Goal: Transaction & Acquisition: Purchase product/service

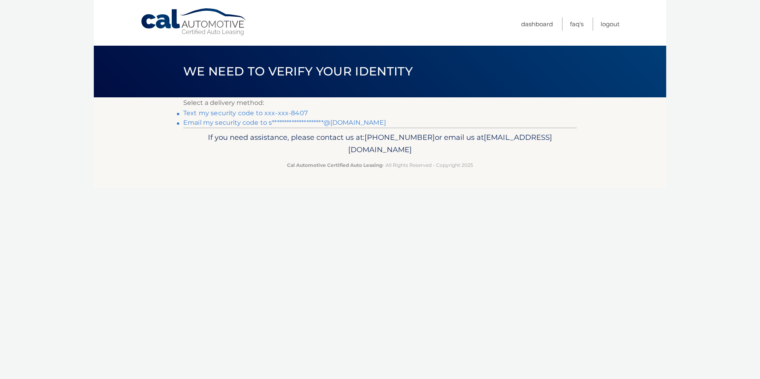
click at [269, 114] on link "Text my security code to xxx-xxx-8407" at bounding box center [245, 113] width 124 height 8
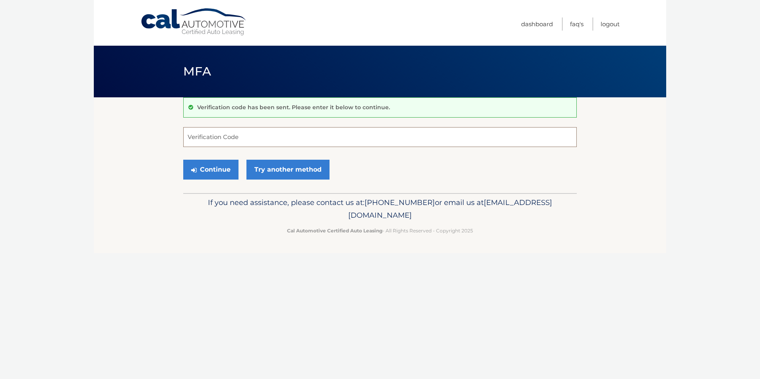
click at [255, 139] on input "Verification Code" at bounding box center [379, 137] width 393 height 20
type input "222759"
click at [228, 174] on button "Continue" at bounding box center [210, 170] width 55 height 20
click at [205, 166] on button "Continue" at bounding box center [210, 170] width 55 height 20
click at [247, 128] on input "Verification Code" at bounding box center [379, 137] width 393 height 20
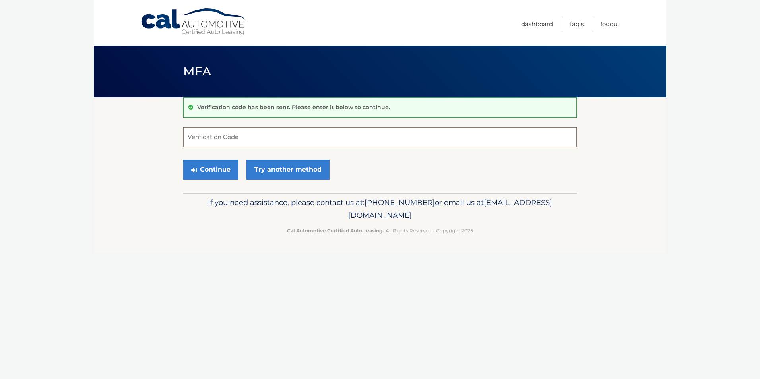
click at [245, 139] on input "Verification Code" at bounding box center [379, 137] width 393 height 20
type input "222759"
click at [212, 170] on button "Continue" at bounding box center [210, 170] width 55 height 20
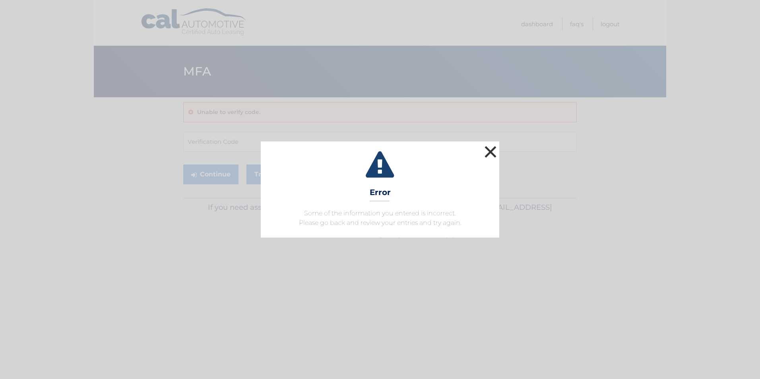
click at [493, 151] on button "×" at bounding box center [490, 152] width 16 height 16
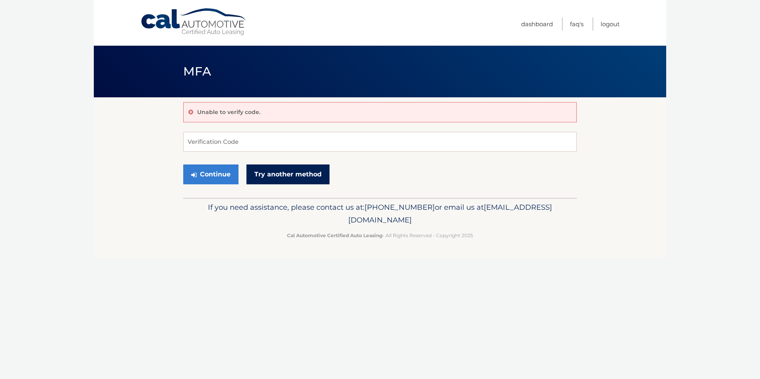
click at [273, 172] on link "Try another method" at bounding box center [287, 174] width 83 height 20
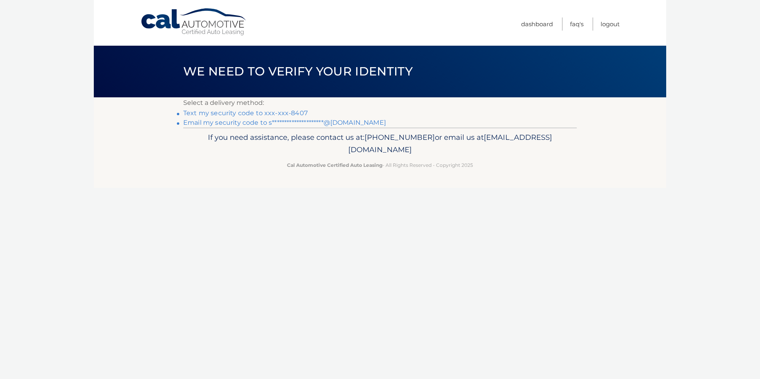
click at [267, 114] on link "Text my security code to xxx-xxx-8407" at bounding box center [245, 113] width 124 height 8
click at [251, 112] on link "Text my security code to xxx-xxx-8407" at bounding box center [245, 113] width 124 height 8
click at [265, 110] on link "Text my security code to xxx-xxx-8407" at bounding box center [245, 113] width 124 height 8
click at [267, 122] on link "**********" at bounding box center [284, 123] width 203 height 8
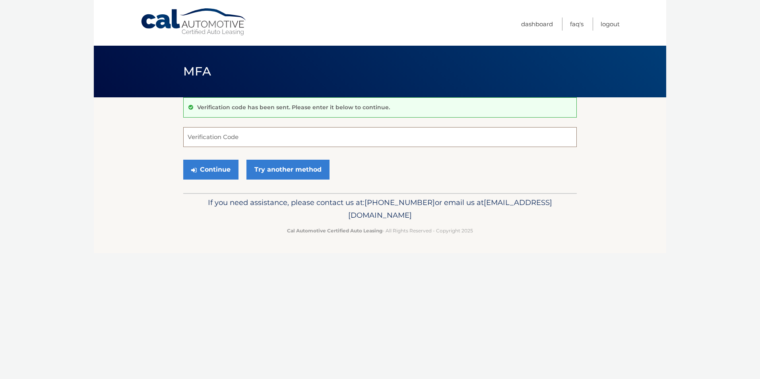
click at [254, 135] on input "Verification Code" at bounding box center [379, 137] width 393 height 20
type input "586846"
click at [223, 171] on button "Continue" at bounding box center [210, 170] width 55 height 20
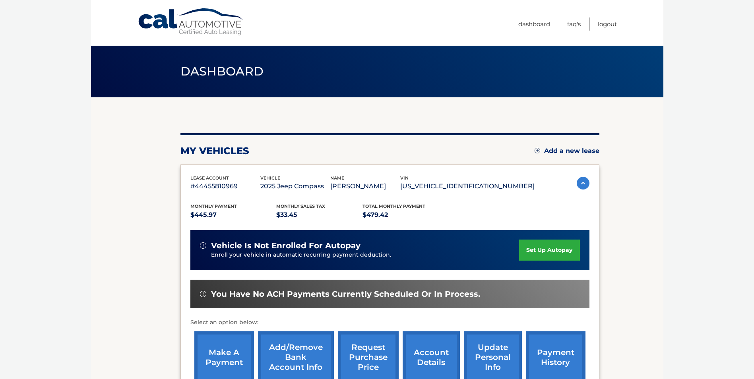
scroll to position [40, 0]
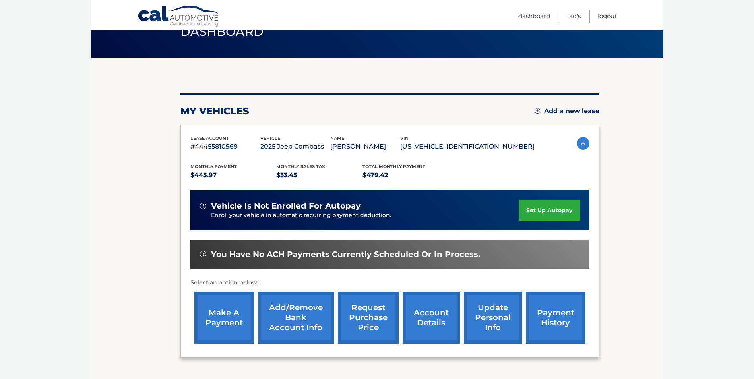
click at [217, 307] on link "make a payment" at bounding box center [224, 318] width 60 height 52
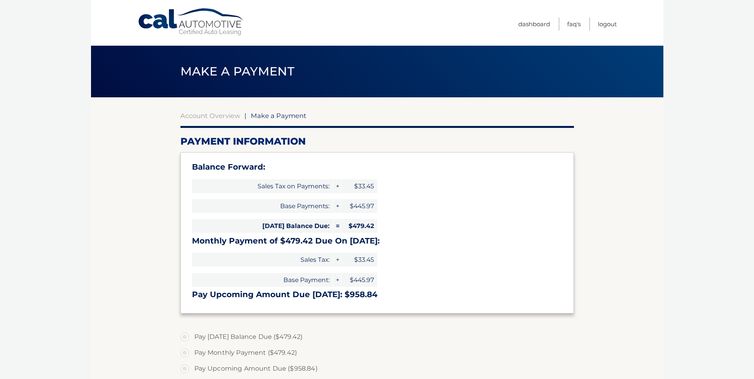
select select "YmUxMzEwNmEtZTA0OC00ODZmLWJjOWYtY2Y4OTY1Yzk2ZjRh"
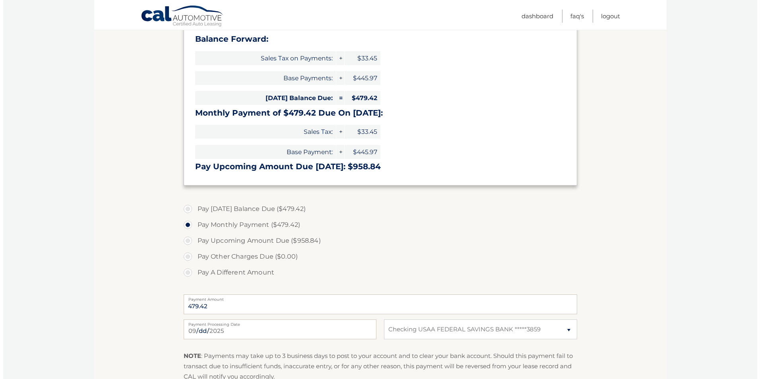
scroll to position [159, 0]
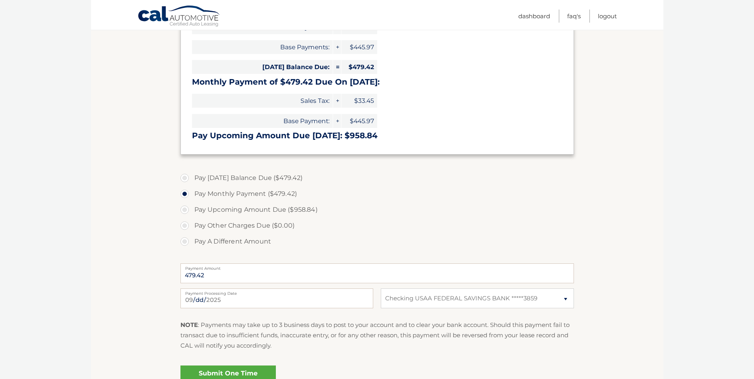
click at [237, 373] on link "Submit One Time Payment" at bounding box center [227, 377] width 95 height 25
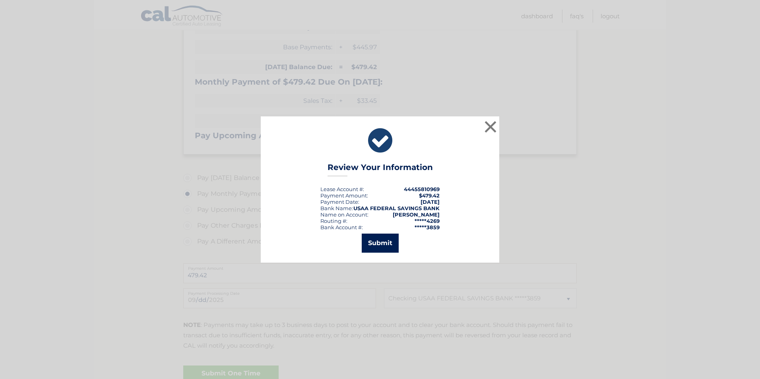
click at [381, 247] on button "Submit" at bounding box center [380, 243] width 37 height 19
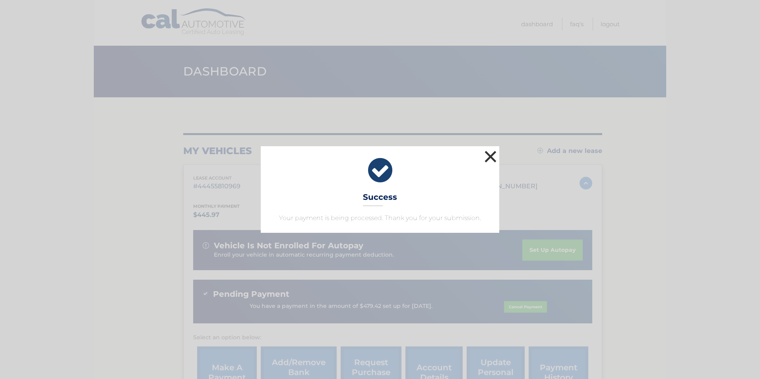
click at [493, 153] on button "×" at bounding box center [490, 157] width 16 height 16
